Goal: Complete application form

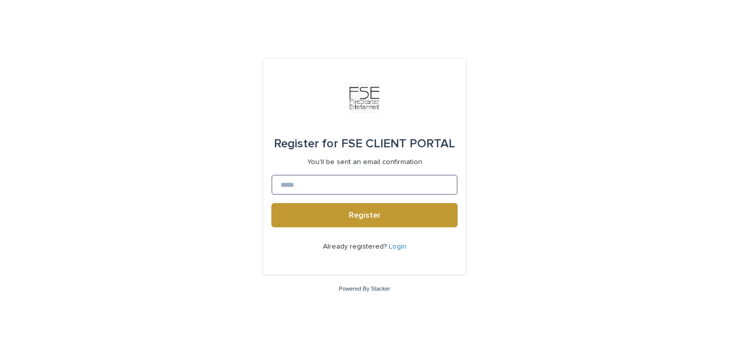
click at [305, 185] on input at bounding box center [364, 185] width 186 height 20
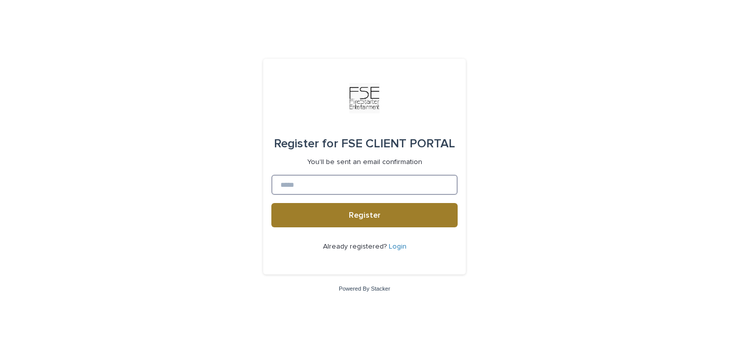
type input "**********"
click at [320, 215] on button "Register" at bounding box center [364, 215] width 186 height 24
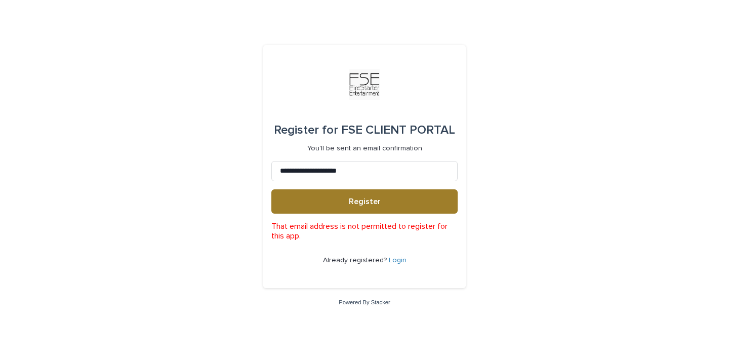
click at [379, 204] on span "Register" at bounding box center [365, 202] width 32 height 8
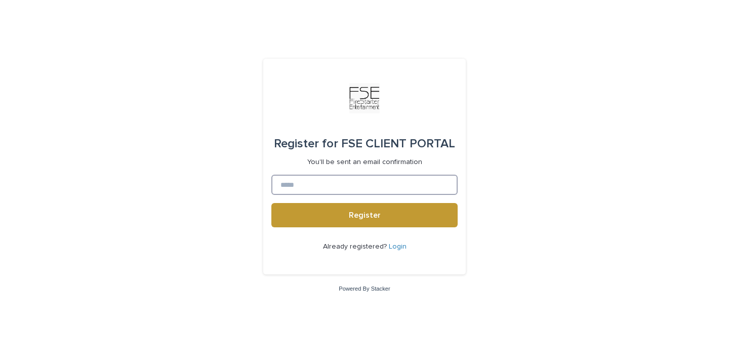
click at [383, 184] on input at bounding box center [364, 185] width 186 height 20
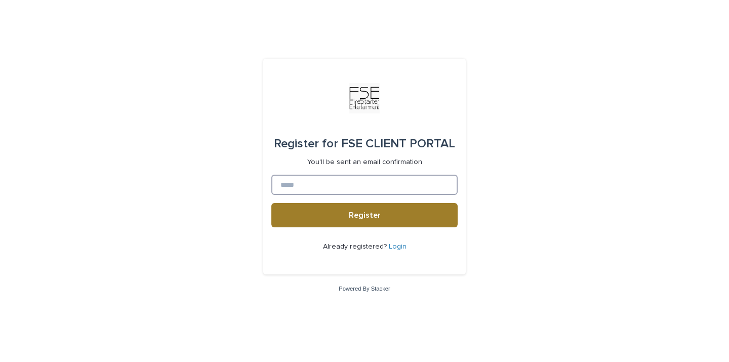
type input "**********"
click at [370, 218] on span "Register" at bounding box center [365, 215] width 32 height 8
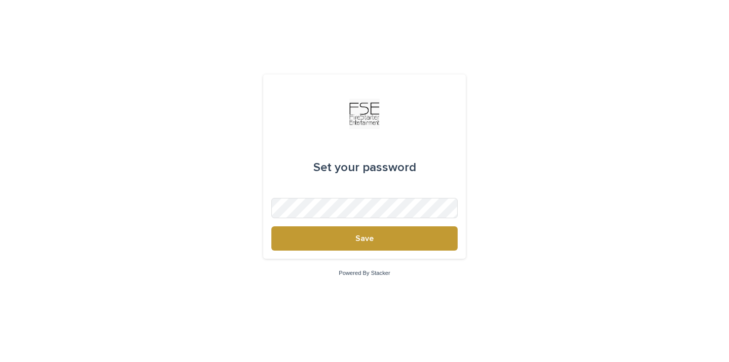
click at [375, 253] on div "Set your password Save" at bounding box center [364, 166] width 203 height 184
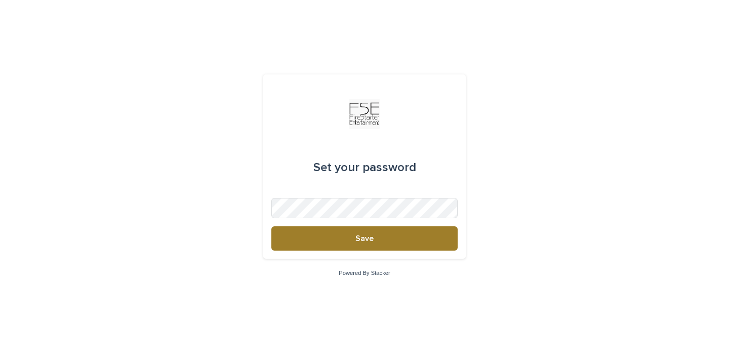
click at [373, 241] on span "Save" at bounding box center [365, 238] width 18 height 8
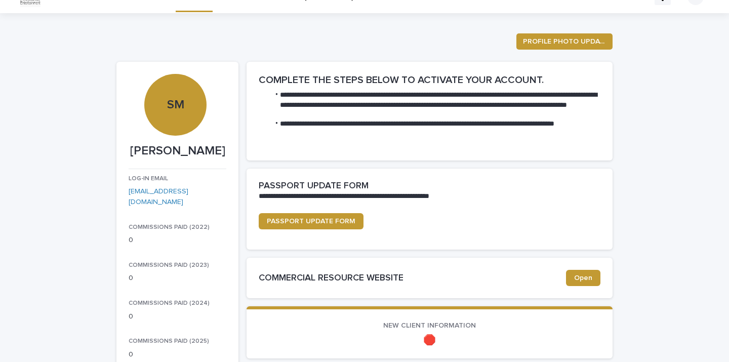
scroll to position [21, 0]
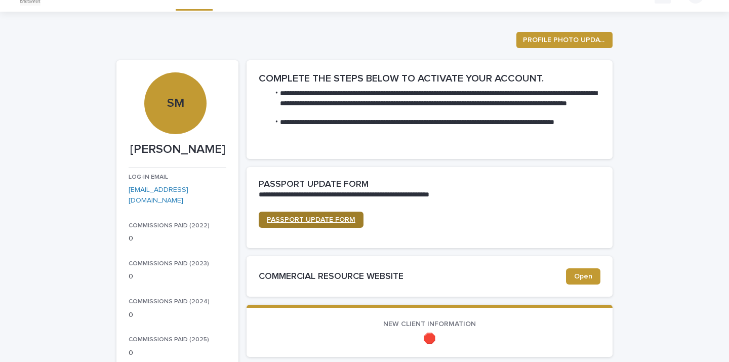
click at [333, 220] on span "PASSPORT UPDATE FORM" at bounding box center [311, 219] width 89 height 7
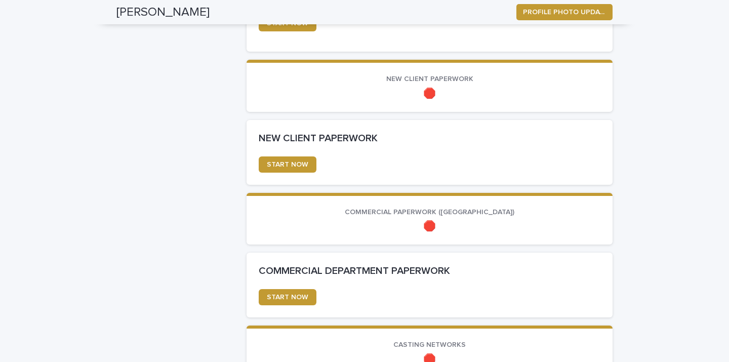
scroll to position [416, 0]
click at [299, 163] on span "START NOW" at bounding box center [288, 164] width 42 height 7
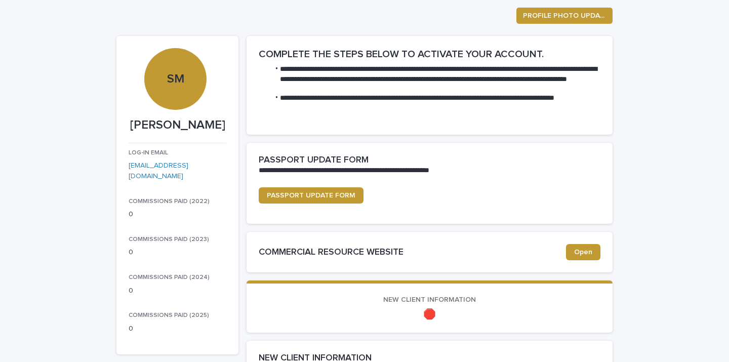
scroll to position [35, 0]
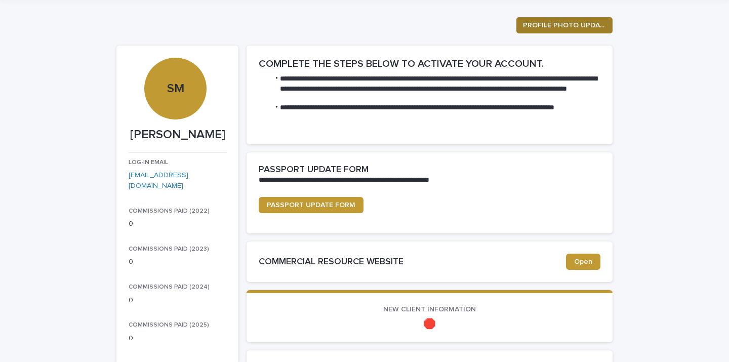
click at [541, 23] on span "PROFILE PHOTO UPDATE" at bounding box center [564, 25] width 83 height 10
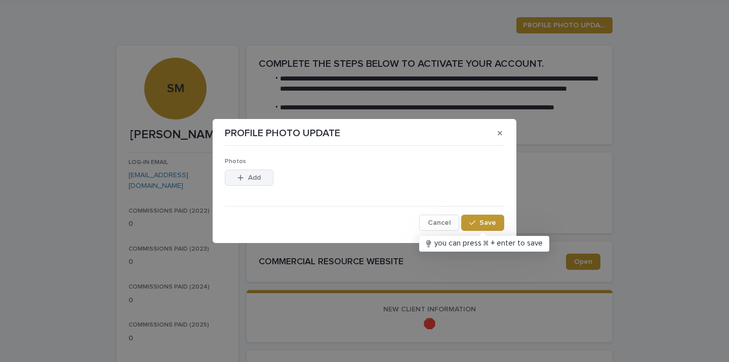
click at [260, 175] on span "Add" at bounding box center [254, 177] width 13 height 7
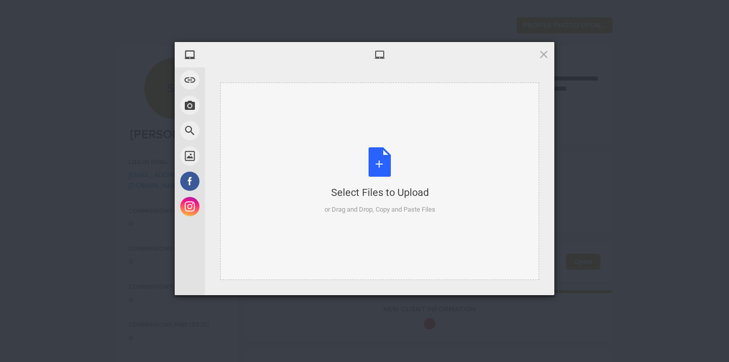
click at [386, 156] on div "Select Files to Upload or Drag and Drop, Copy and Paste Files" at bounding box center [380, 180] width 111 height 67
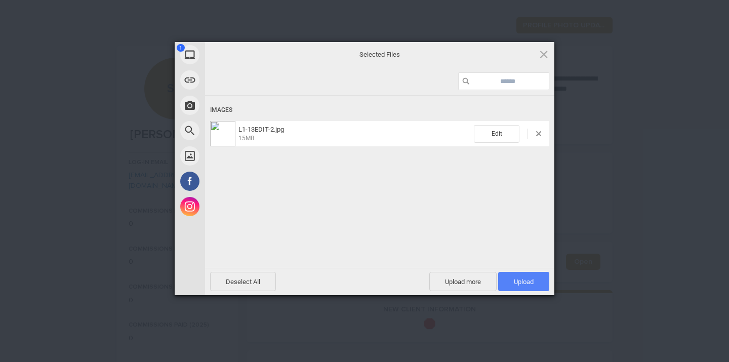
click at [525, 281] on span "Upload 1" at bounding box center [524, 282] width 20 height 8
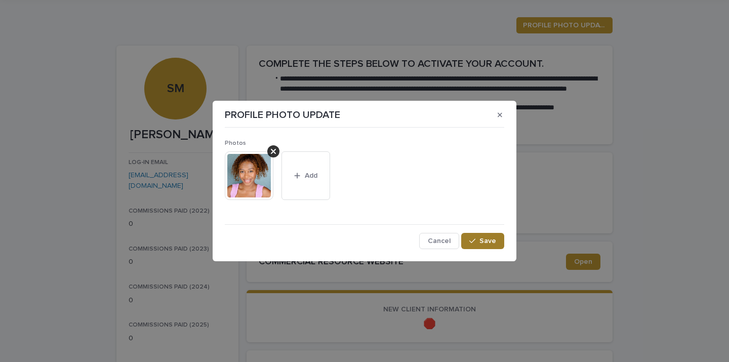
click at [476, 238] on icon "button" at bounding box center [472, 241] width 6 height 7
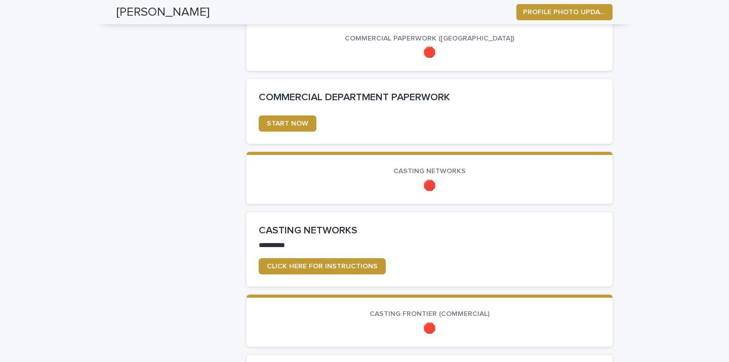
scroll to position [596, 0]
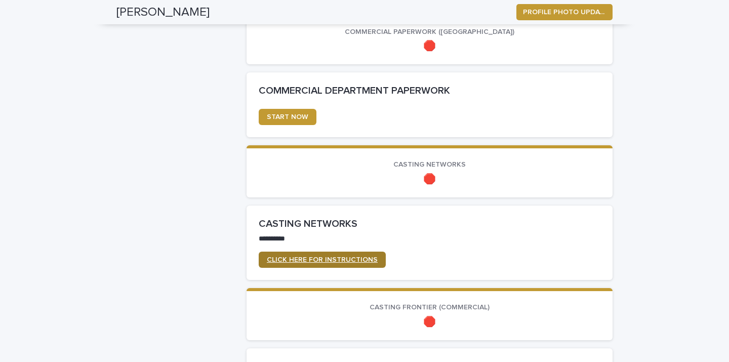
click at [293, 258] on span "CLICK HERE FOR INSTRUCTIONS" at bounding box center [322, 259] width 111 height 7
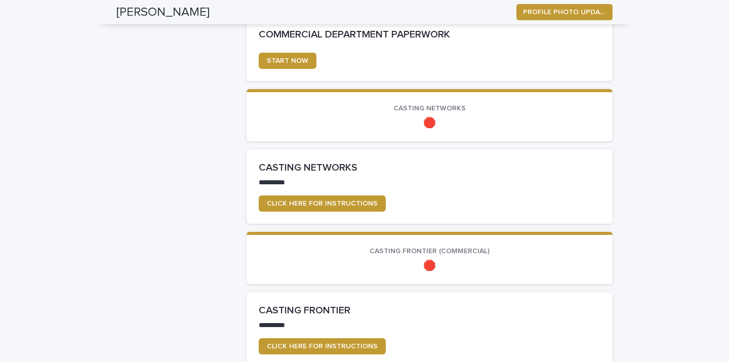
scroll to position [638, 0]
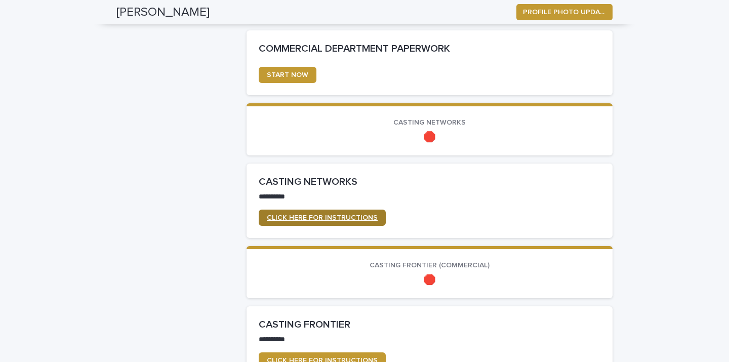
click at [327, 215] on span "CLICK HERE FOR INSTRUCTIONS" at bounding box center [322, 217] width 111 height 7
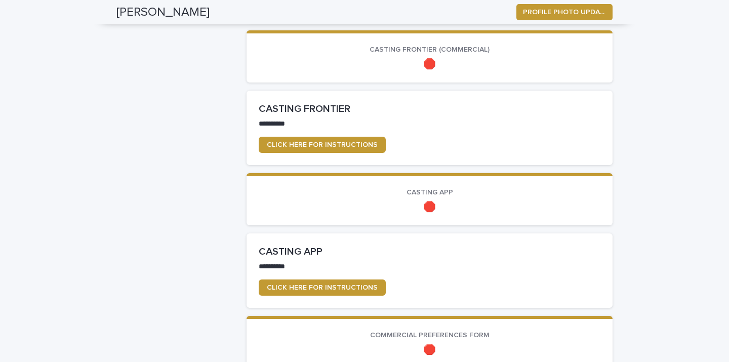
scroll to position [856, 0]
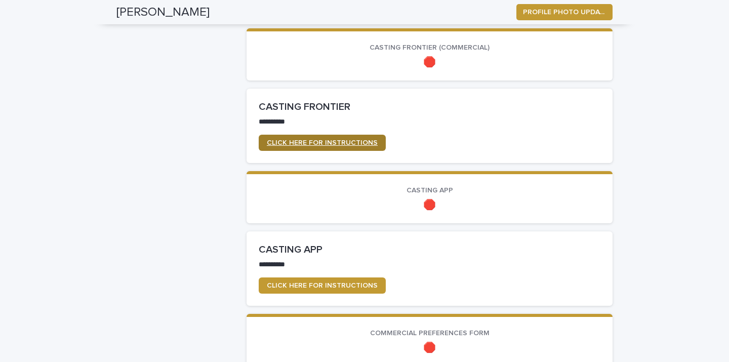
click at [334, 140] on span "CLICK HERE FOR INSTRUCTIONS" at bounding box center [322, 142] width 111 height 7
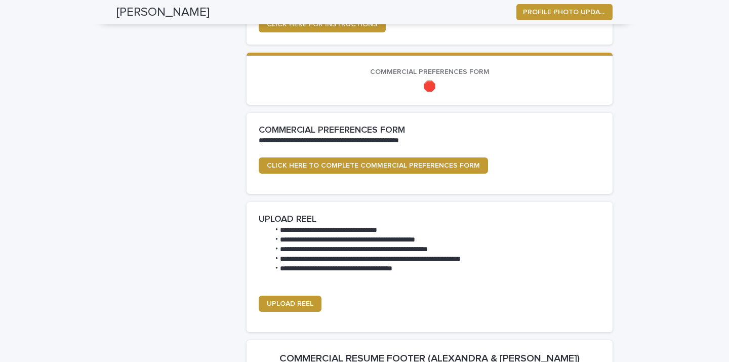
scroll to position [1119, 0]
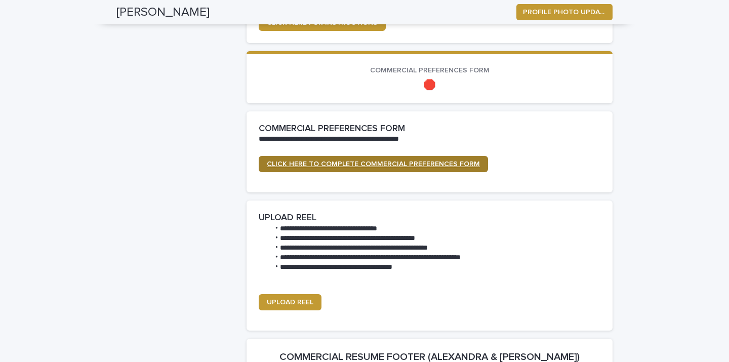
click at [328, 163] on span "CLICK HERE TO COMPLETE COMMERCIAL PREFERENCES FORM" at bounding box center [373, 164] width 213 height 7
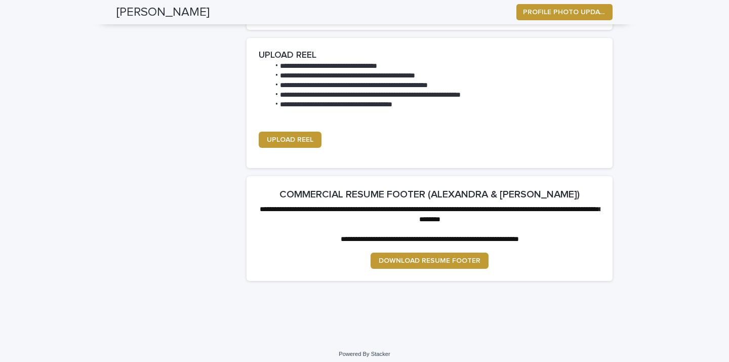
scroll to position [1281, 0]
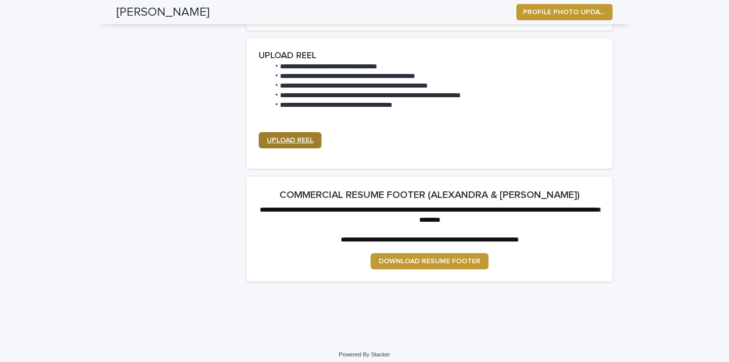
click at [298, 138] on span "UPLOAD REEL" at bounding box center [290, 140] width 47 height 7
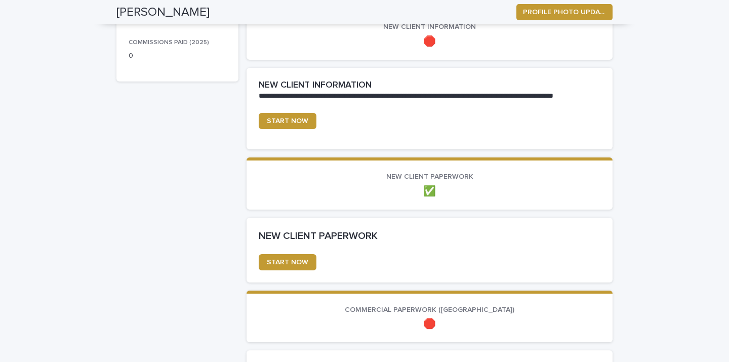
scroll to position [330, 0]
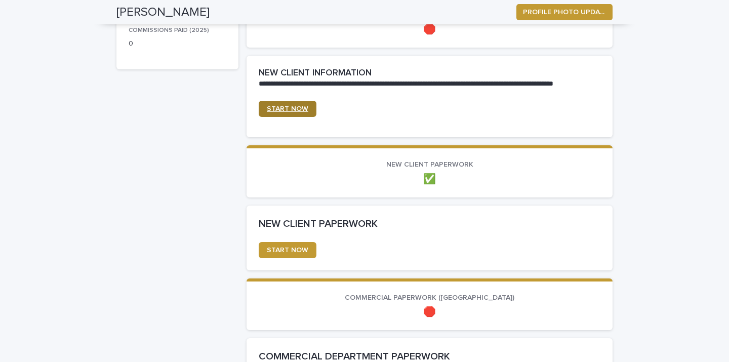
click at [307, 110] on link "START NOW" at bounding box center [288, 109] width 58 height 16
